Goal: Communication & Community: Answer question/provide support

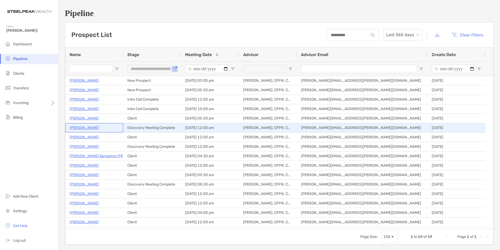
click at [78, 128] on p "[PERSON_NAME]" at bounding box center [84, 127] width 29 height 7
click at [82, 127] on p "[PERSON_NAME]" at bounding box center [84, 127] width 29 height 7
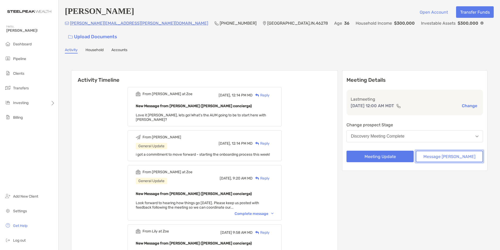
click at [437, 150] on button "Message [PERSON_NAME]" at bounding box center [449, 156] width 67 height 12
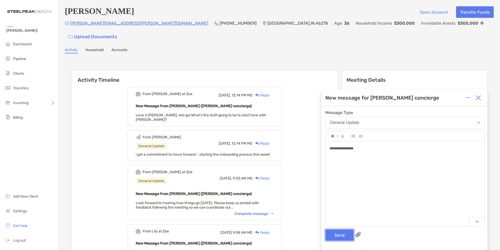
click at [341, 237] on button "Send" at bounding box center [339, 235] width 29 height 12
